Goal: Task Accomplishment & Management: Manage account settings

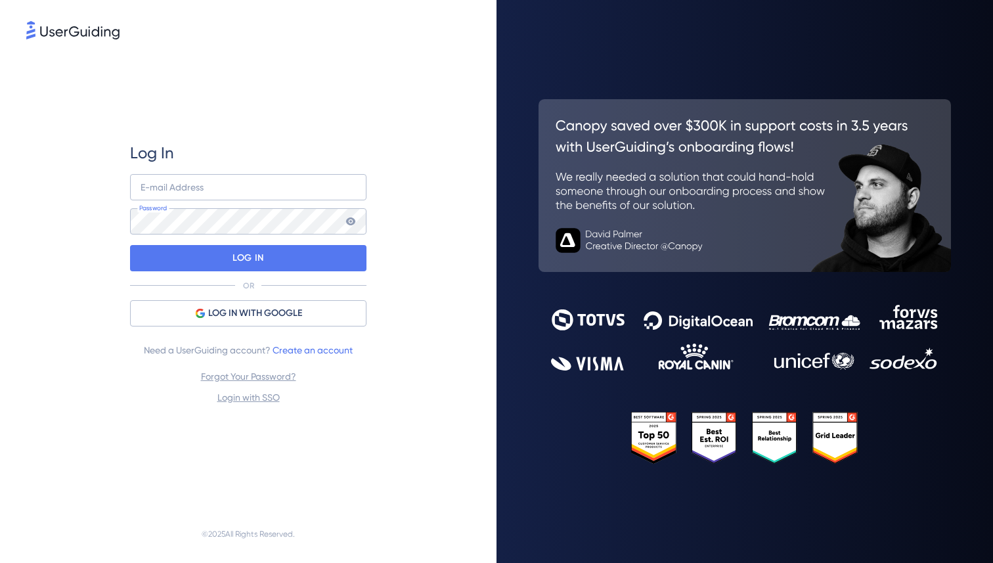
type input "[EMAIL_ADDRESS][DOMAIN_NAME]"
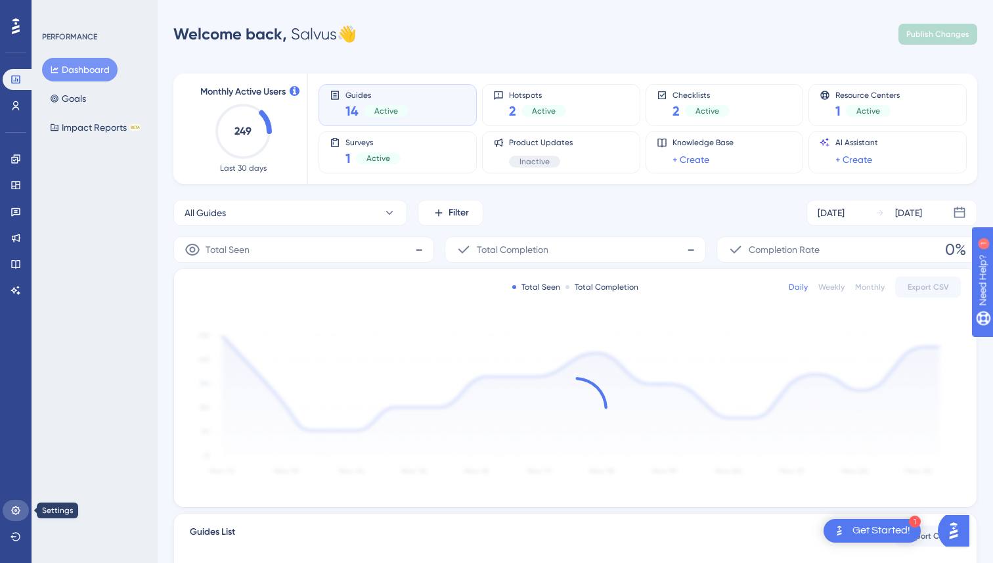
click at [14, 509] on icon at bounding box center [16, 510] width 11 height 11
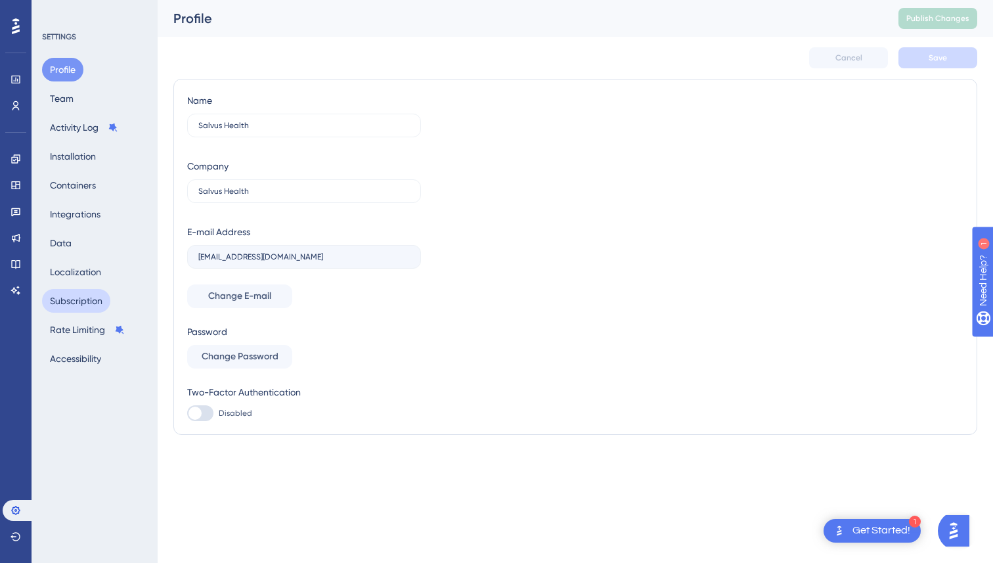
click at [89, 302] on button "Subscription" at bounding box center [76, 301] width 68 height 24
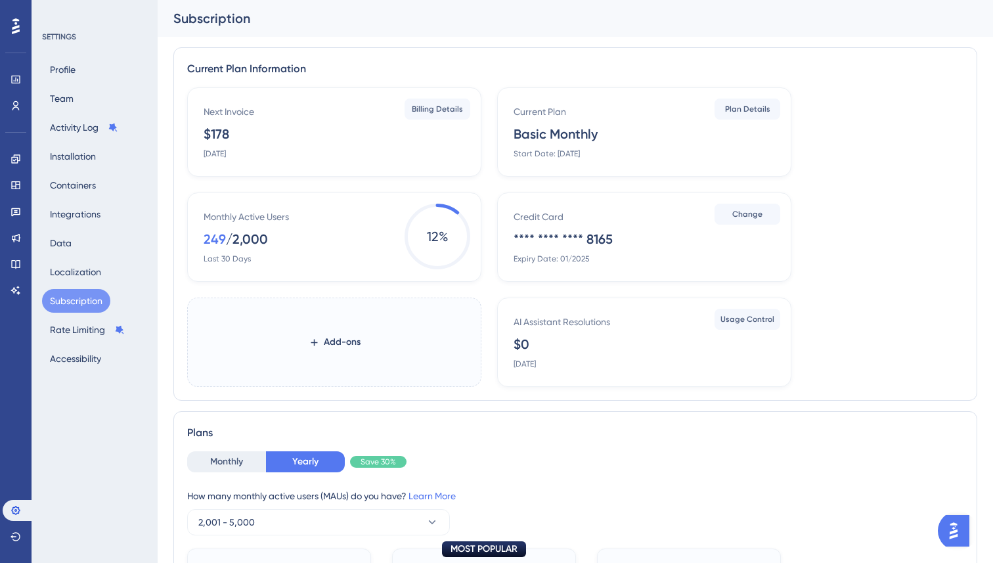
drag, startPoint x: 204, startPoint y: 154, endPoint x: 305, endPoint y: 154, distance: 101.2
click at [305, 154] on div "Next Invoice $178 [DATE]" at bounding box center [337, 131] width 267 height 55
drag, startPoint x: 202, startPoint y: 153, endPoint x: 286, endPoint y: 143, distance: 84.7
click at [287, 143] on div "Next Invoice $178 [DATE] Billing Details" at bounding box center [334, 131] width 294 height 89
